Goal: Transaction & Acquisition: Purchase product/service

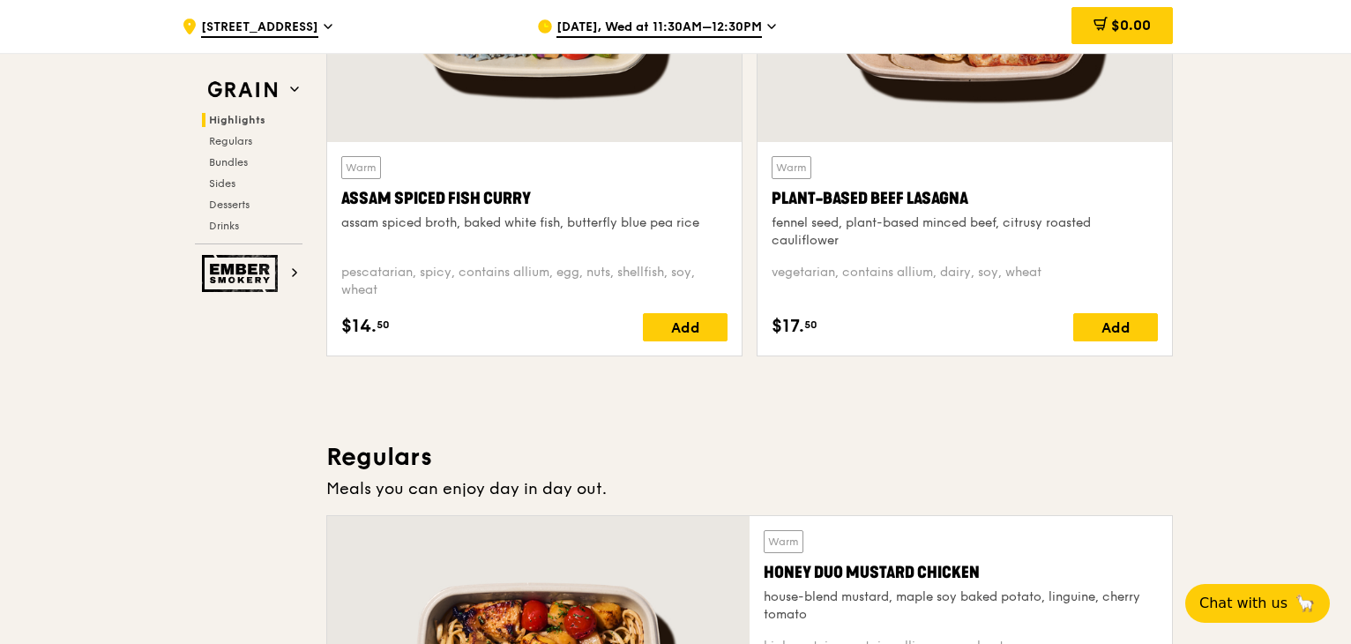
scroll to position [592, 0]
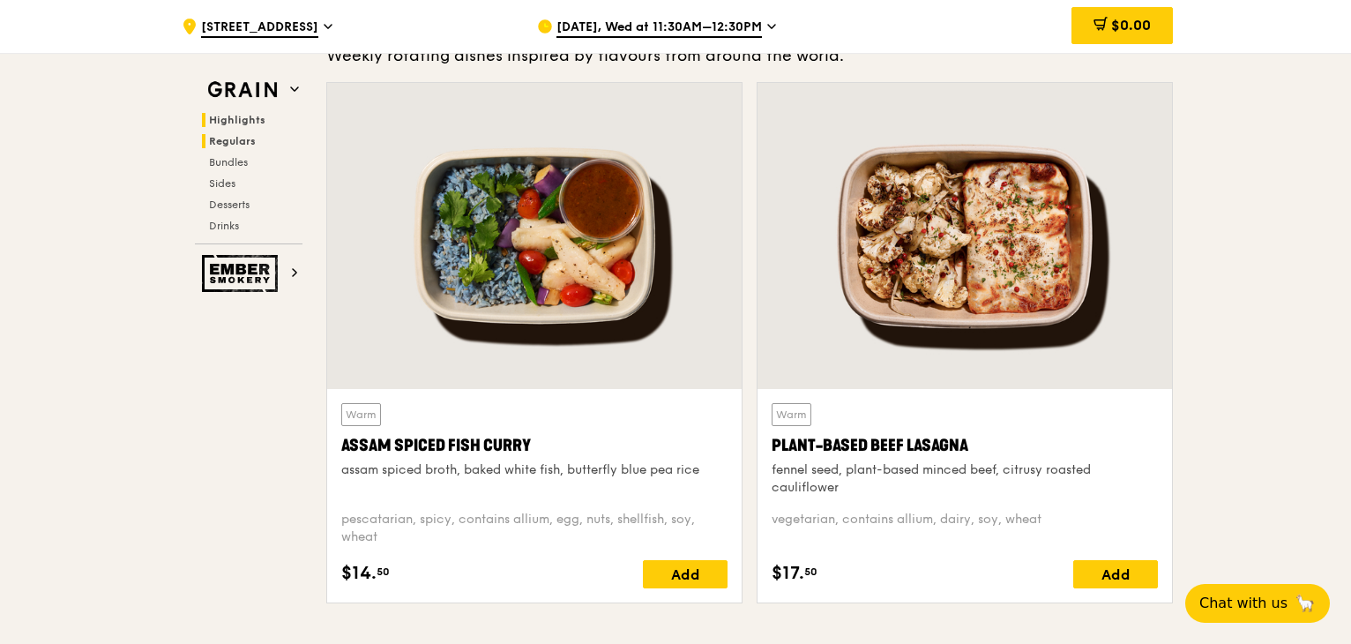
click at [243, 145] on span "Regulars" at bounding box center [232, 141] width 47 height 12
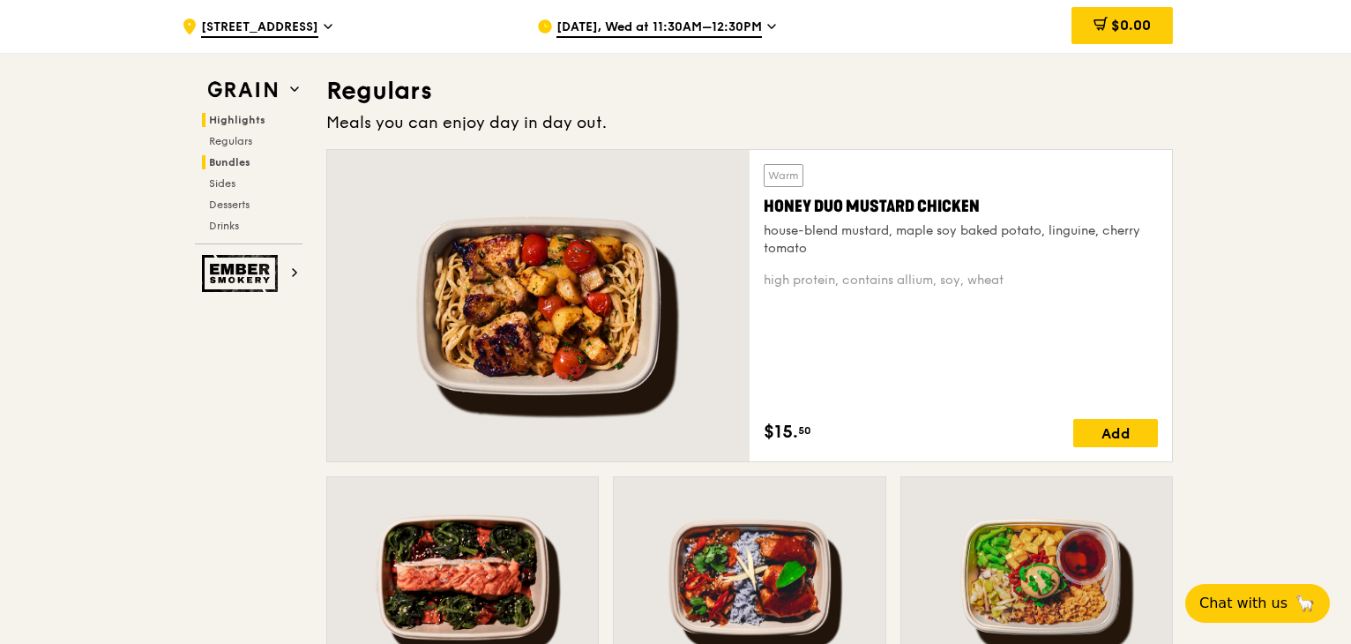
scroll to position [1209, 0]
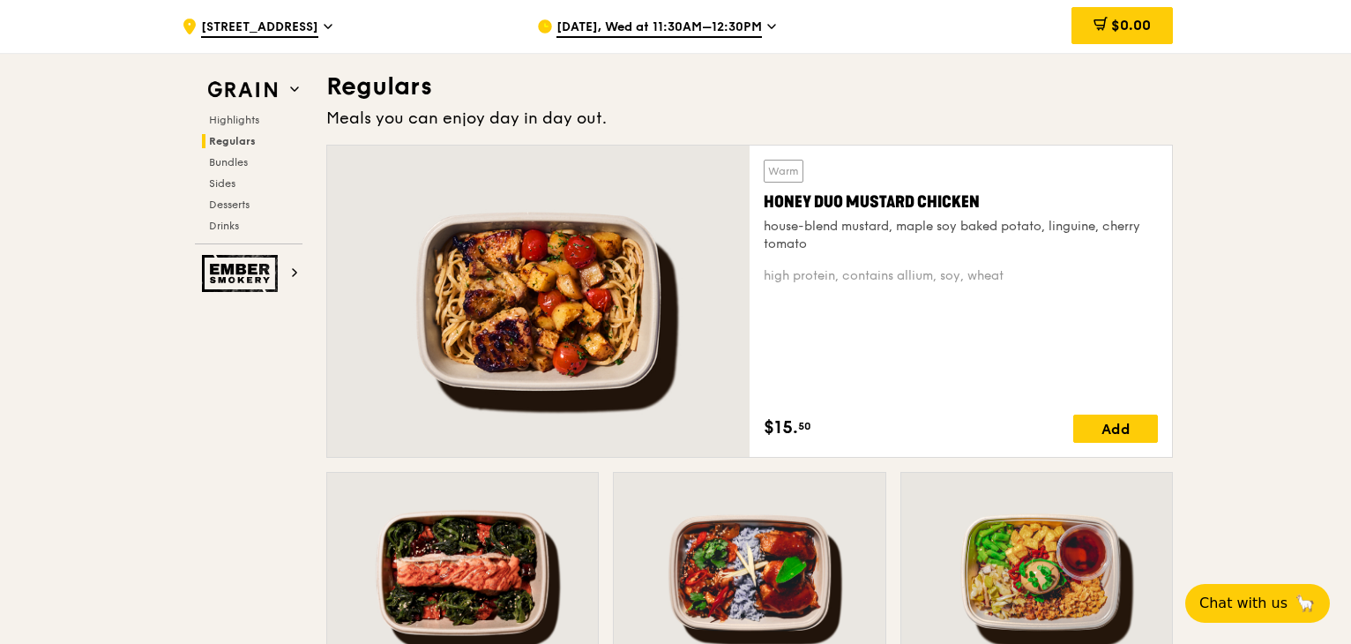
drag, startPoint x: 765, startPoint y: 197, endPoint x: 1056, endPoint y: 207, distance: 291.1
click at [1056, 207] on div "Honey Duo Mustard Chicken" at bounding box center [960, 202] width 394 height 25
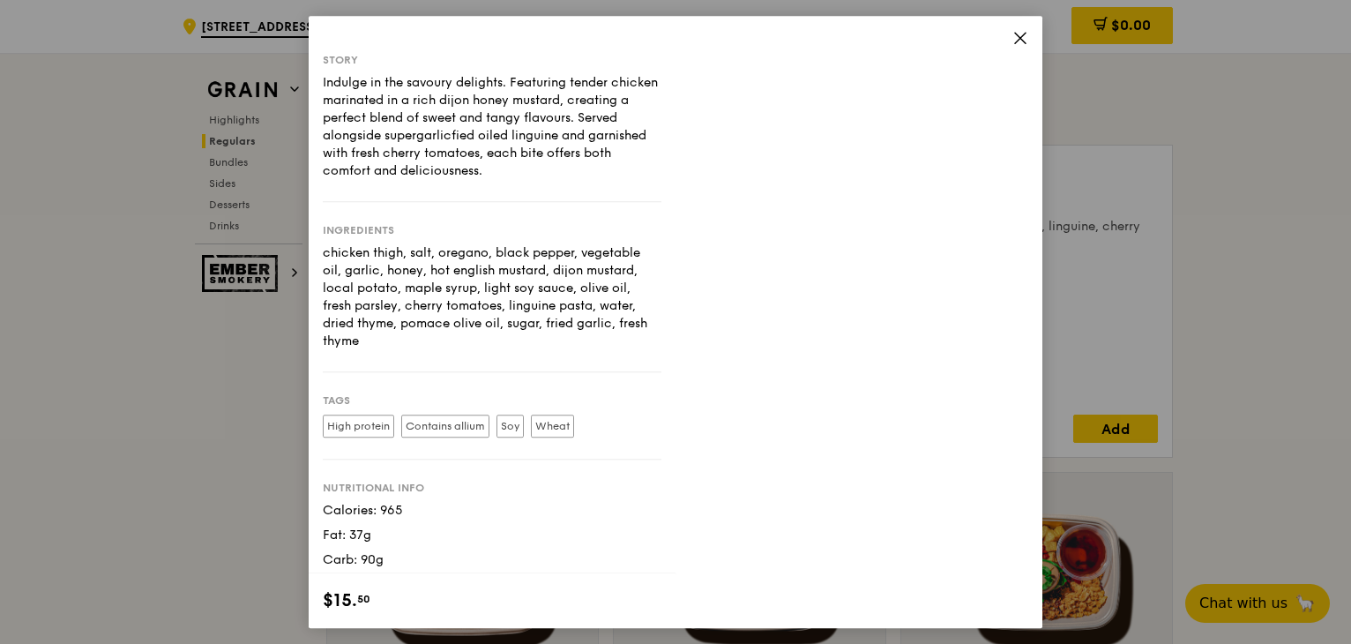
click at [989, 304] on div "Story Indulge in the savoury delights. Featuring tender chicken marinated in a …" at bounding box center [676, 322] width 734 height 612
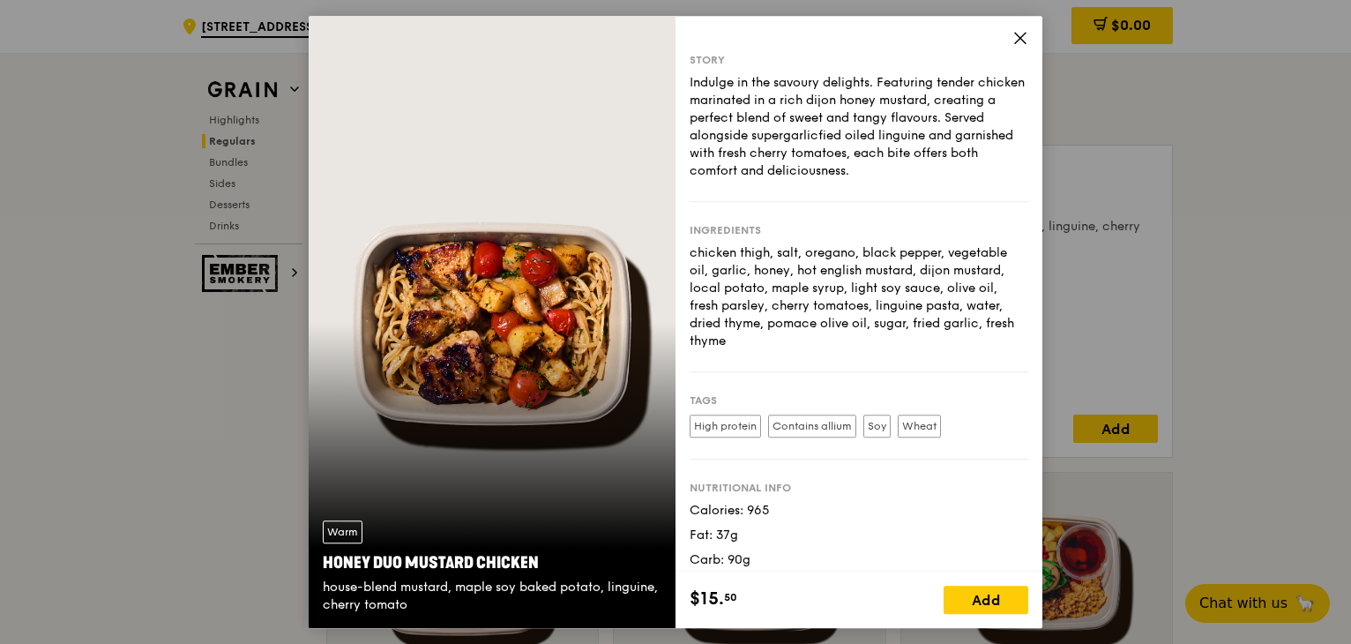
click at [954, 312] on div "chicken thigh, salt, oregano, black pepper, vegetable oil, garlic, honey, hot e…" at bounding box center [858, 297] width 339 height 106
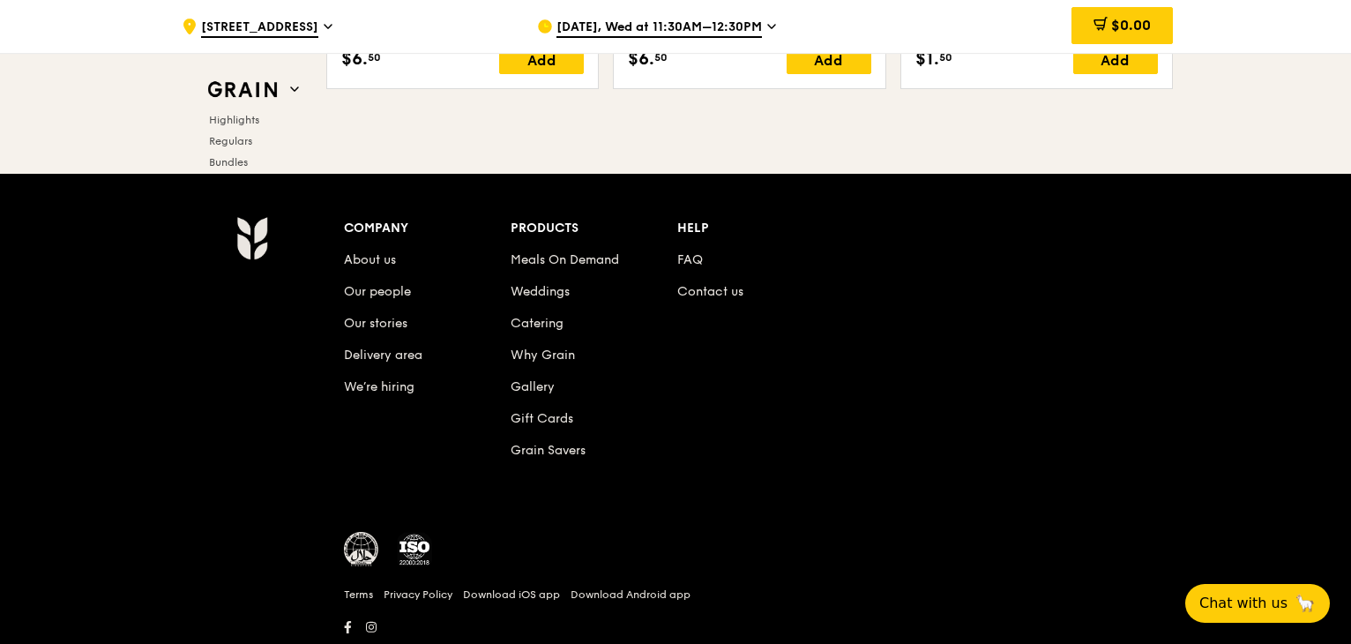
scroll to position [7496, 0]
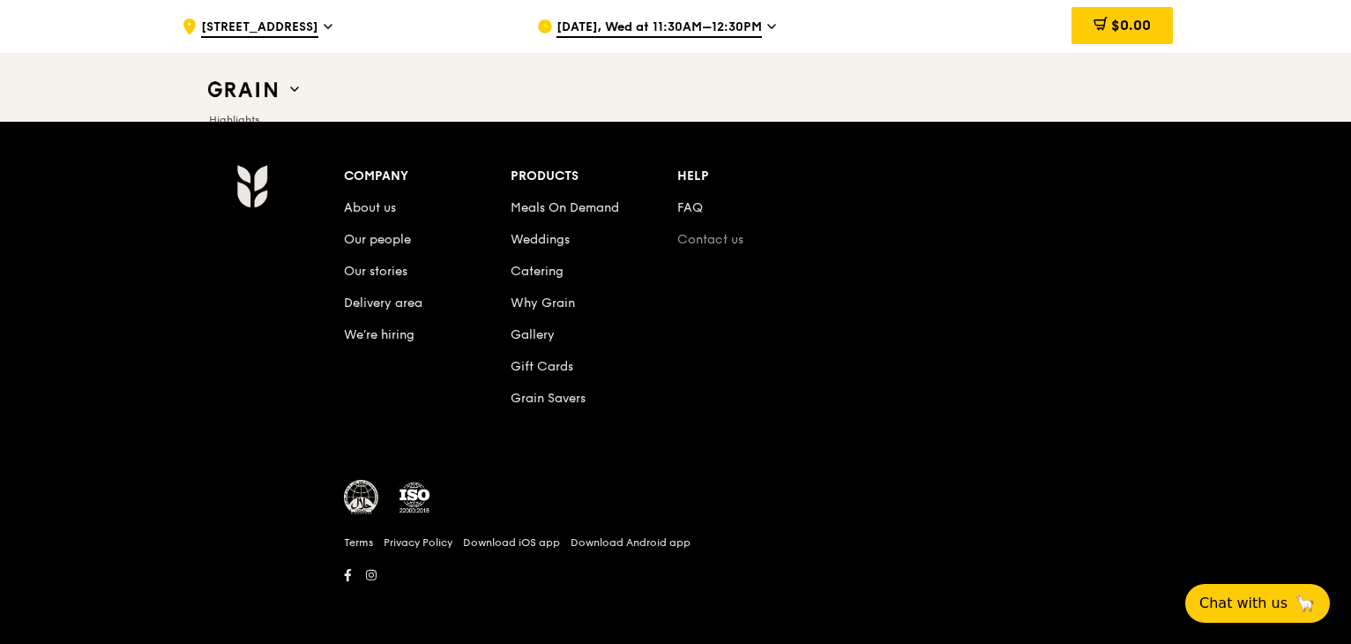
click at [705, 234] on link "Contact us" at bounding box center [710, 239] width 66 height 15
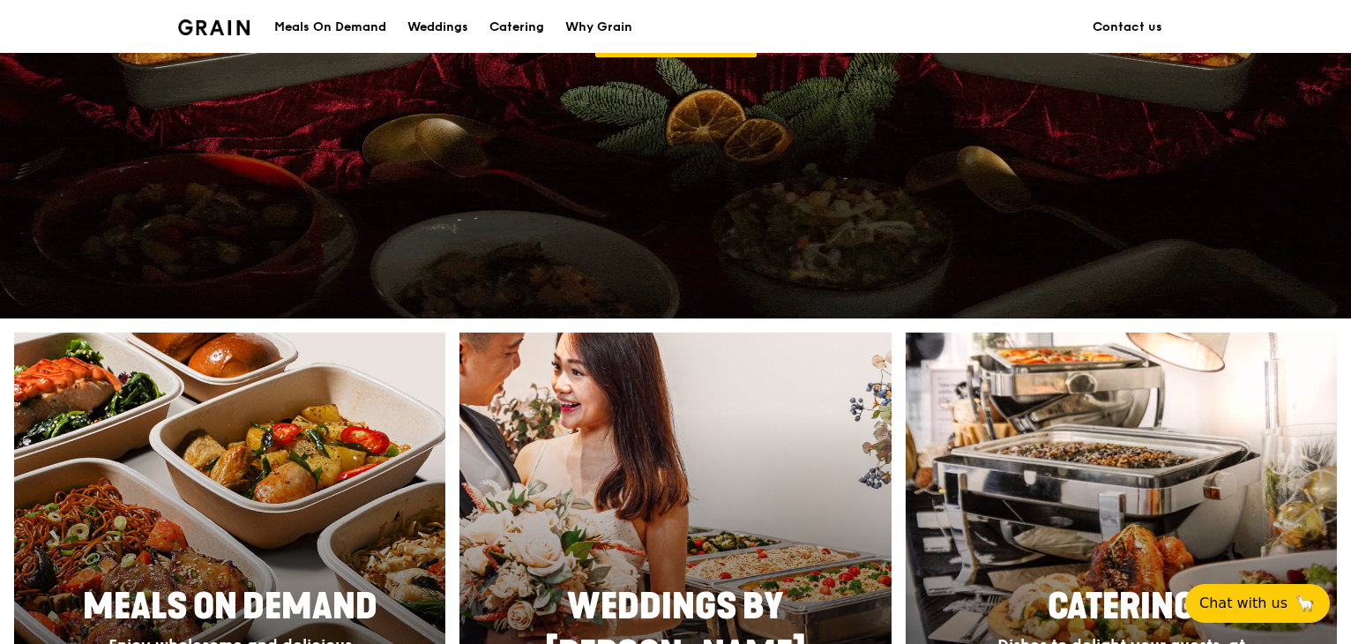
scroll to position [683, 0]
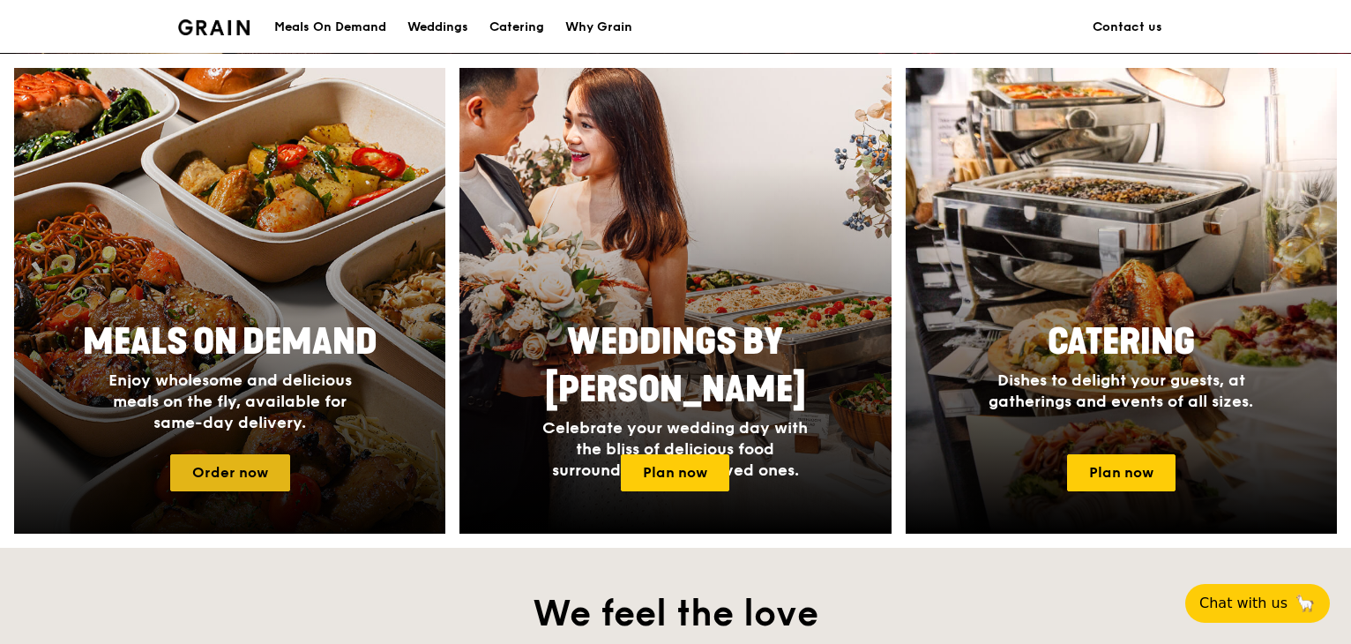
click at [216, 479] on link "Order now" at bounding box center [230, 472] width 120 height 37
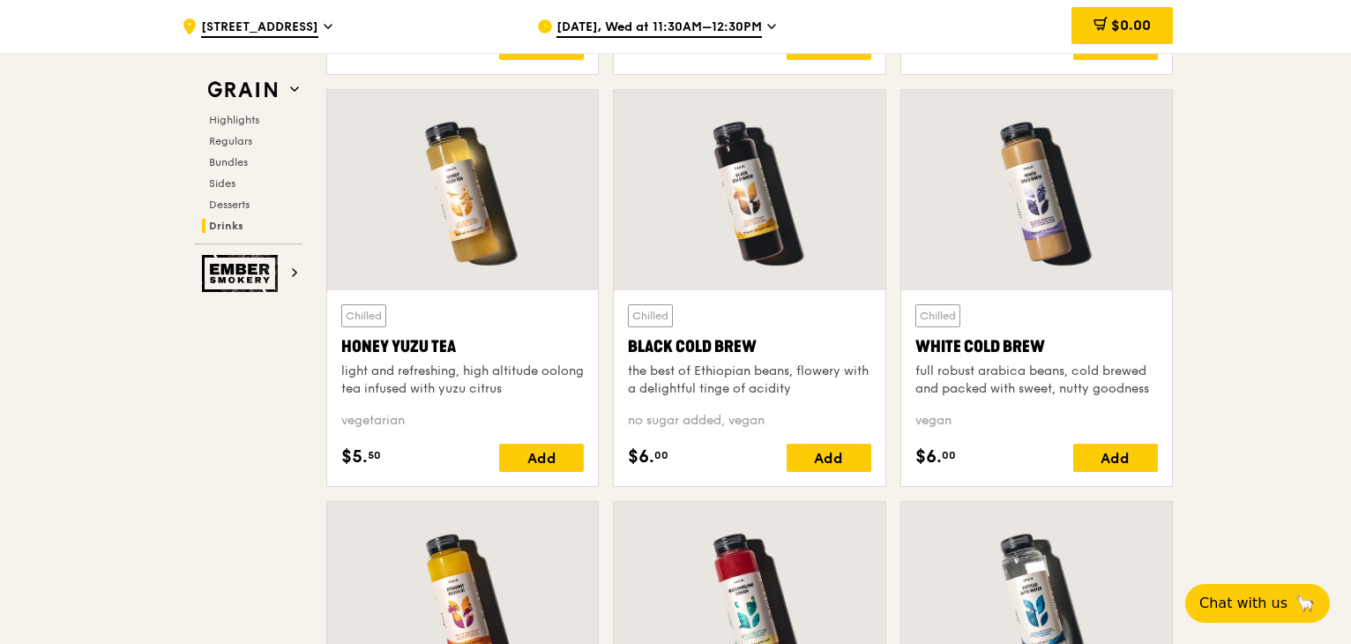
scroll to position [6705, 0]
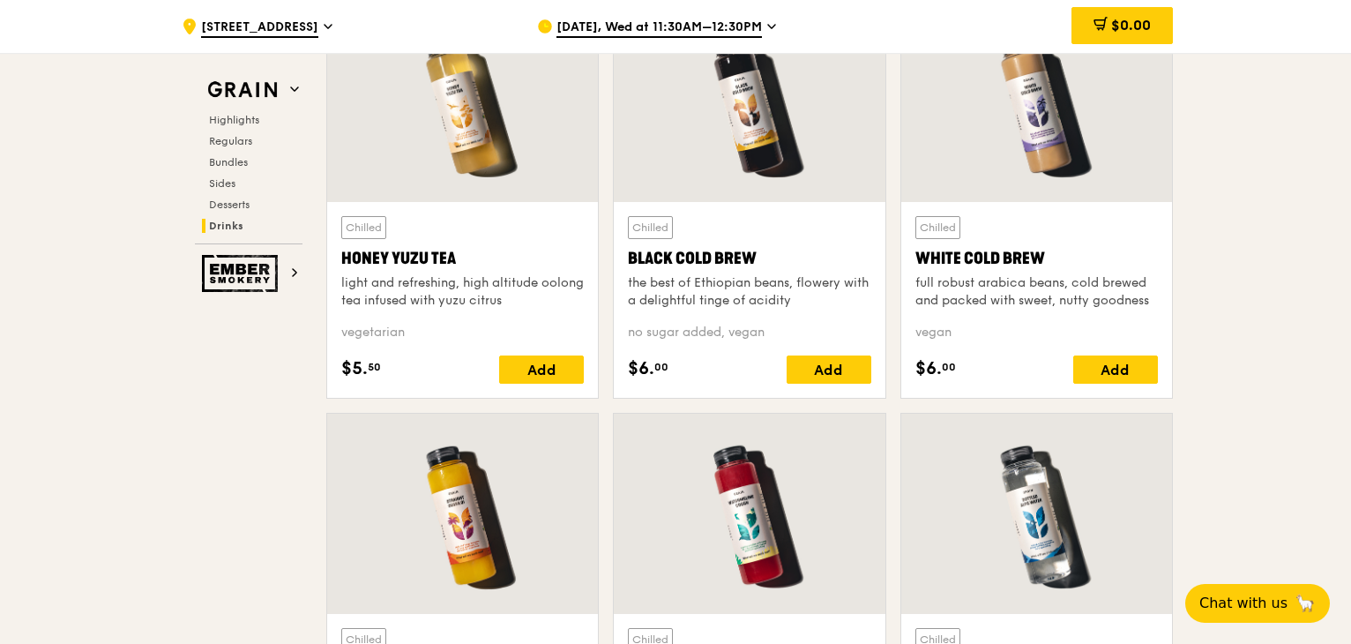
drag, startPoint x: 468, startPoint y: 264, endPoint x: 327, endPoint y: 257, distance: 141.2
click at [327, 257] on div "Chilled Honey Yuzu Tea light and refreshing, high altitude oolong tea infused w…" at bounding box center [462, 300] width 271 height 196
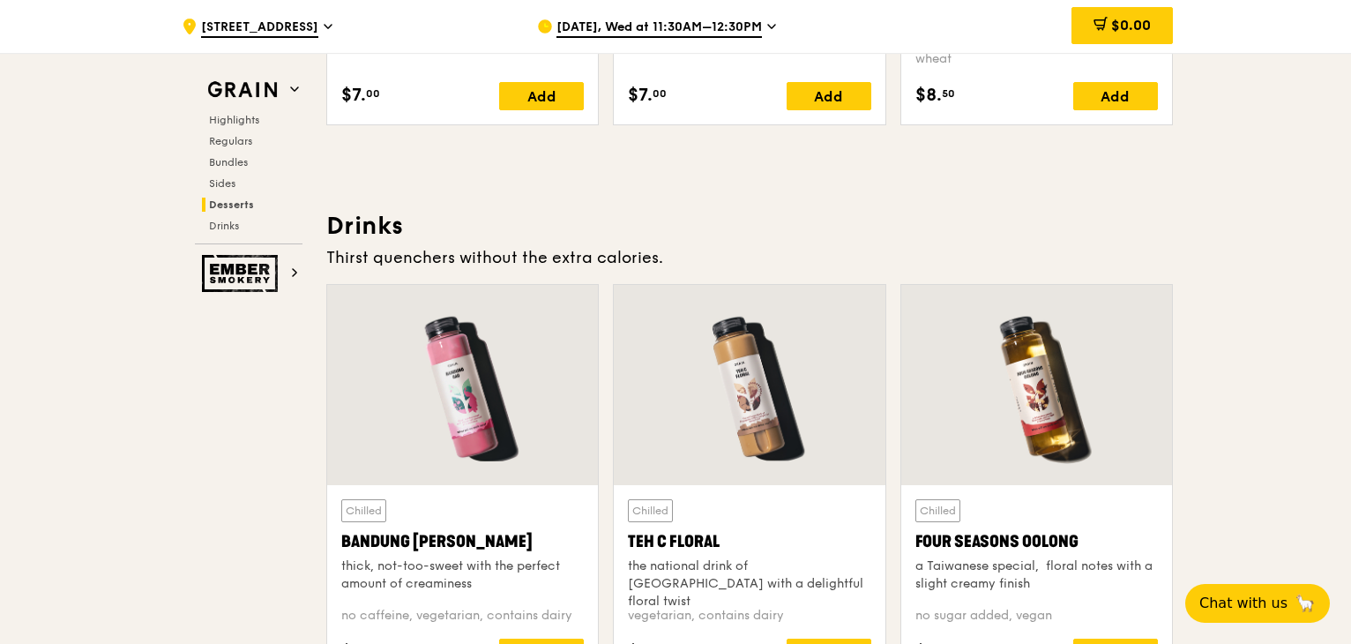
scroll to position [5999, 0]
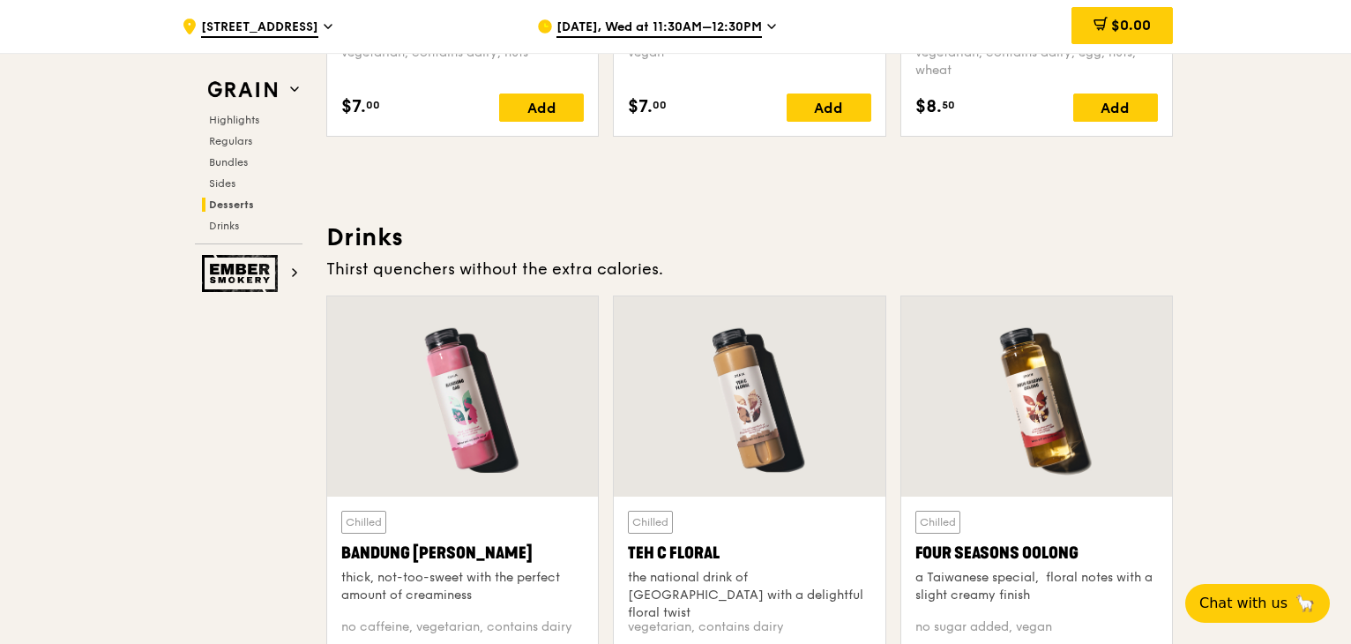
drag, startPoint x: 1091, startPoint y: 600, endPoint x: 900, endPoint y: 521, distance: 206.3
click at [901, 520] on div "Chilled Four Seasons Oolong a Taiwanese special,  floral notes with a slight cr…" at bounding box center [1036, 594] width 271 height 196
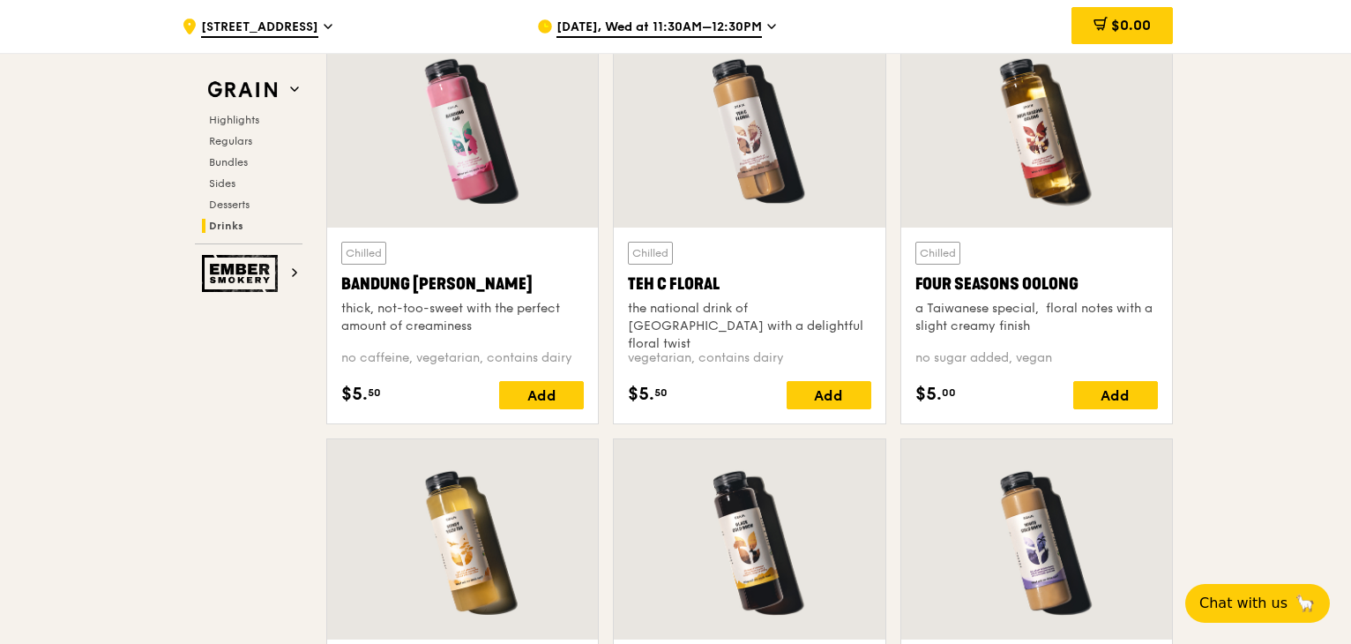
scroll to position [6264, 0]
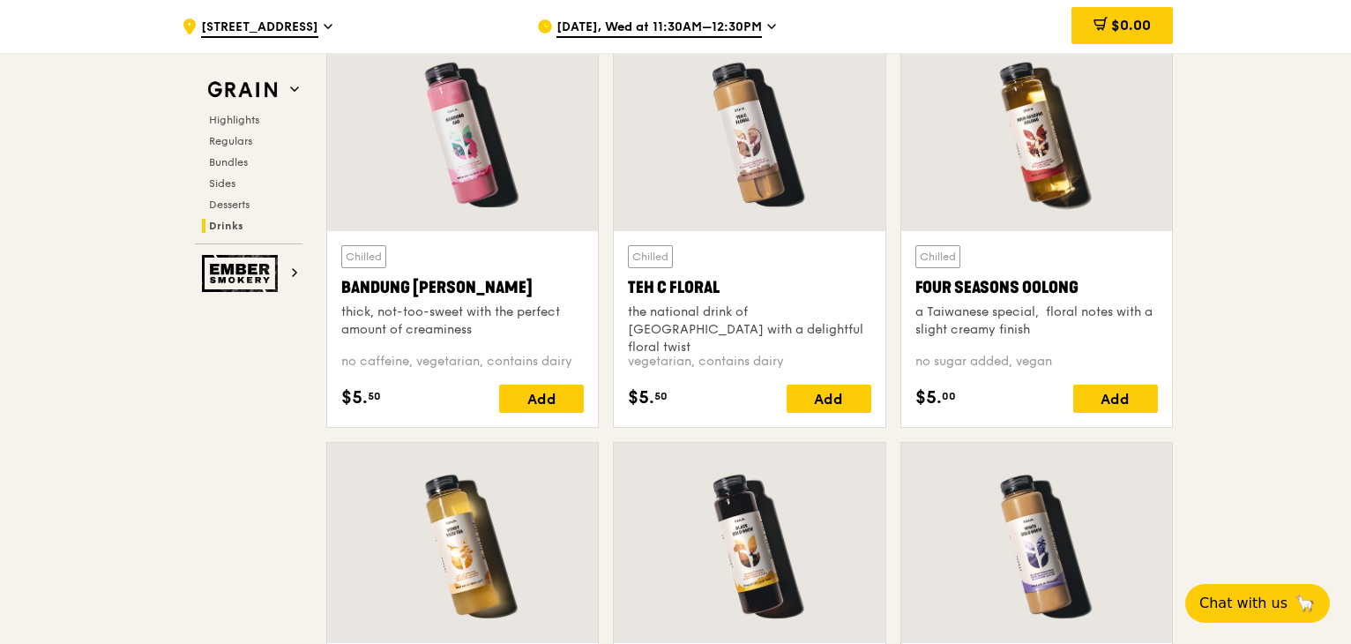
click at [997, 348] on div "Chilled Four Seasons Oolong a Taiwanese special,  floral notes with a slight cr…" at bounding box center [1036, 329] width 242 height 168
drag, startPoint x: 909, startPoint y: 242, endPoint x: 1088, endPoint y: 361, distance: 215.4
click at [1088, 361] on div "Chilled Four Seasons Oolong a Taiwanese special,  floral notes with a slight cr…" at bounding box center [1036, 329] width 271 height 196
click at [890, 302] on div "Chilled Teh C Floral the national drink of [GEOGRAPHIC_DATA] with a delightful …" at bounding box center [749, 236] width 287 height 412
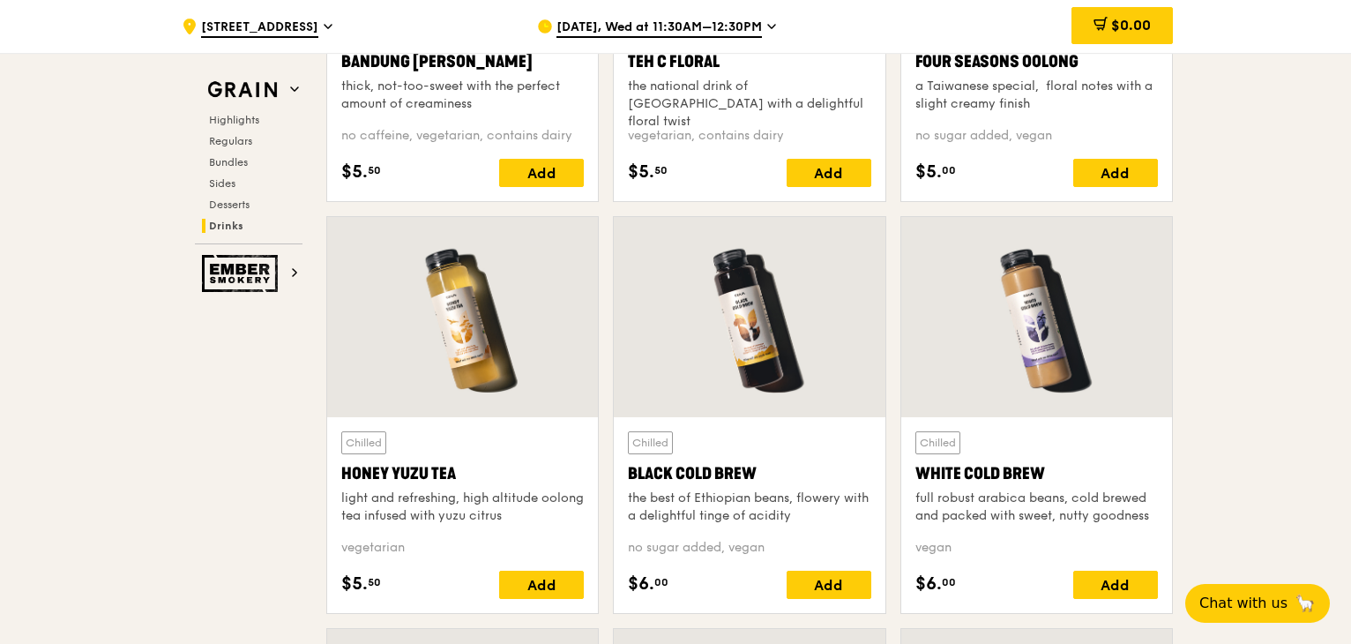
scroll to position [6528, 0]
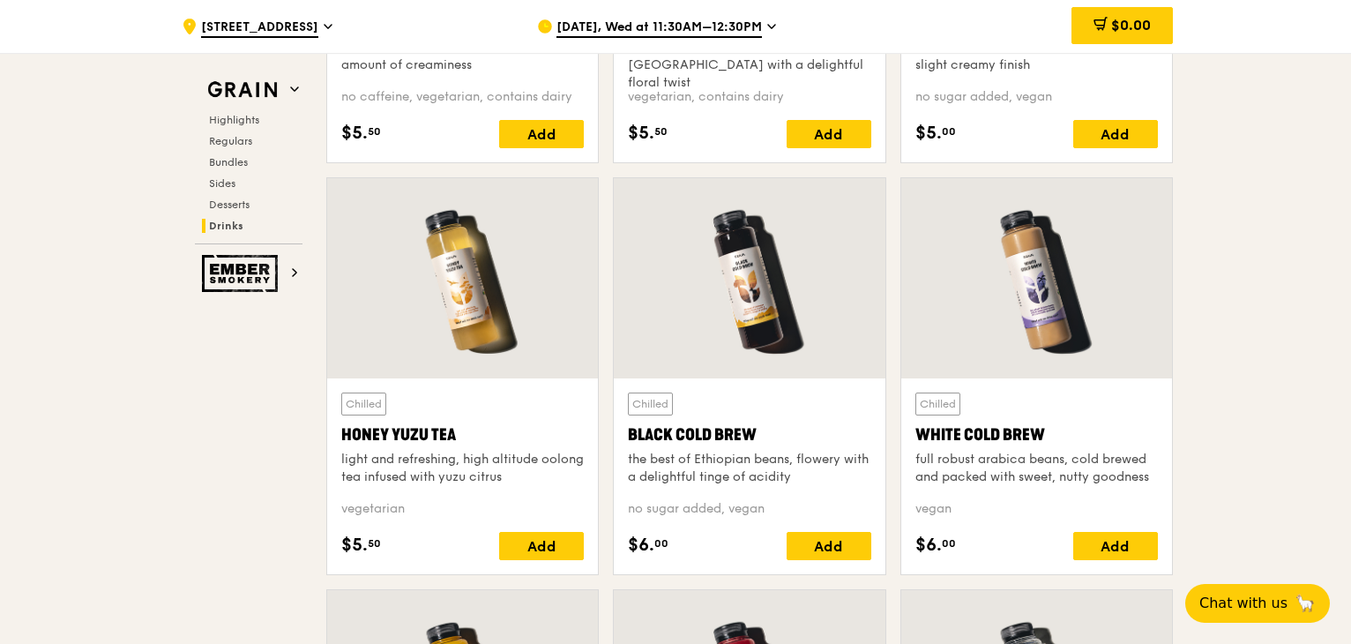
drag, startPoint x: 618, startPoint y: 428, endPoint x: 1102, endPoint y: 506, distance: 490.3
click at [1102, 506] on div "Chilled Honey Yuzu Tea light and refreshing, high altitude oolong tea infused w…" at bounding box center [749, 383] width 860 height 412
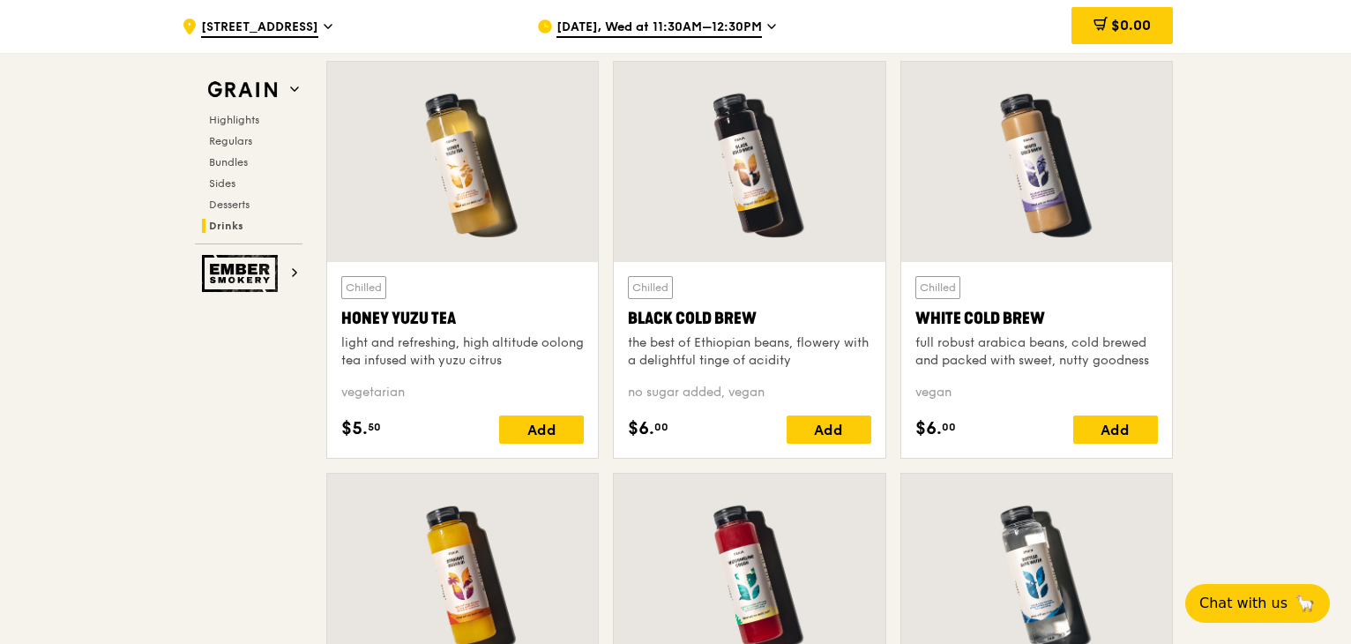
scroll to position [6793, 0]
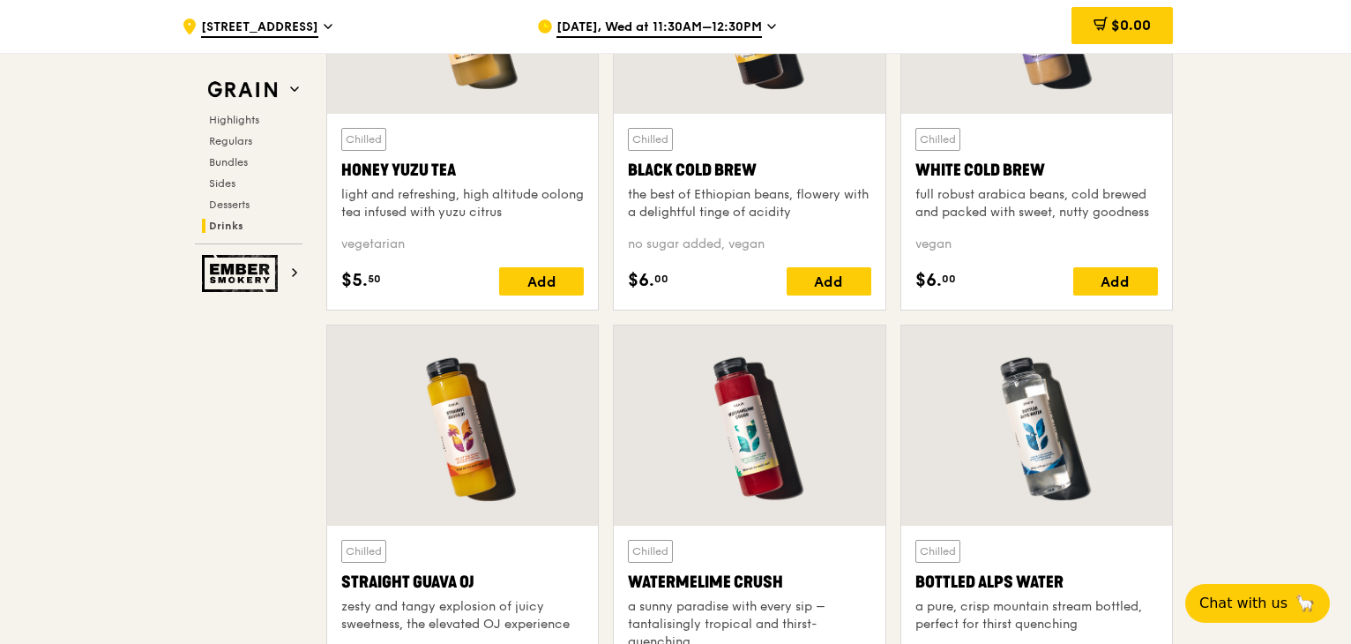
drag, startPoint x: 109, startPoint y: 419, endPoint x: 180, endPoint y: 426, distance: 70.9
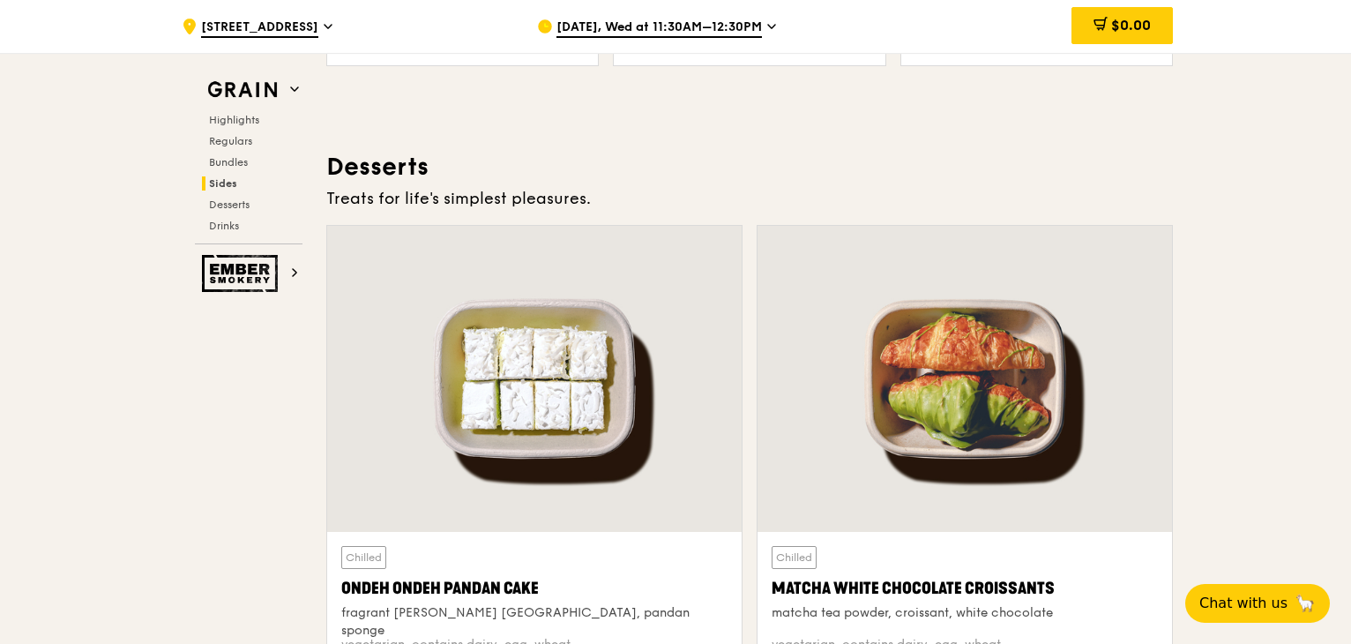
scroll to position [4852, 0]
